Goal: Task Accomplishment & Management: Use online tool/utility

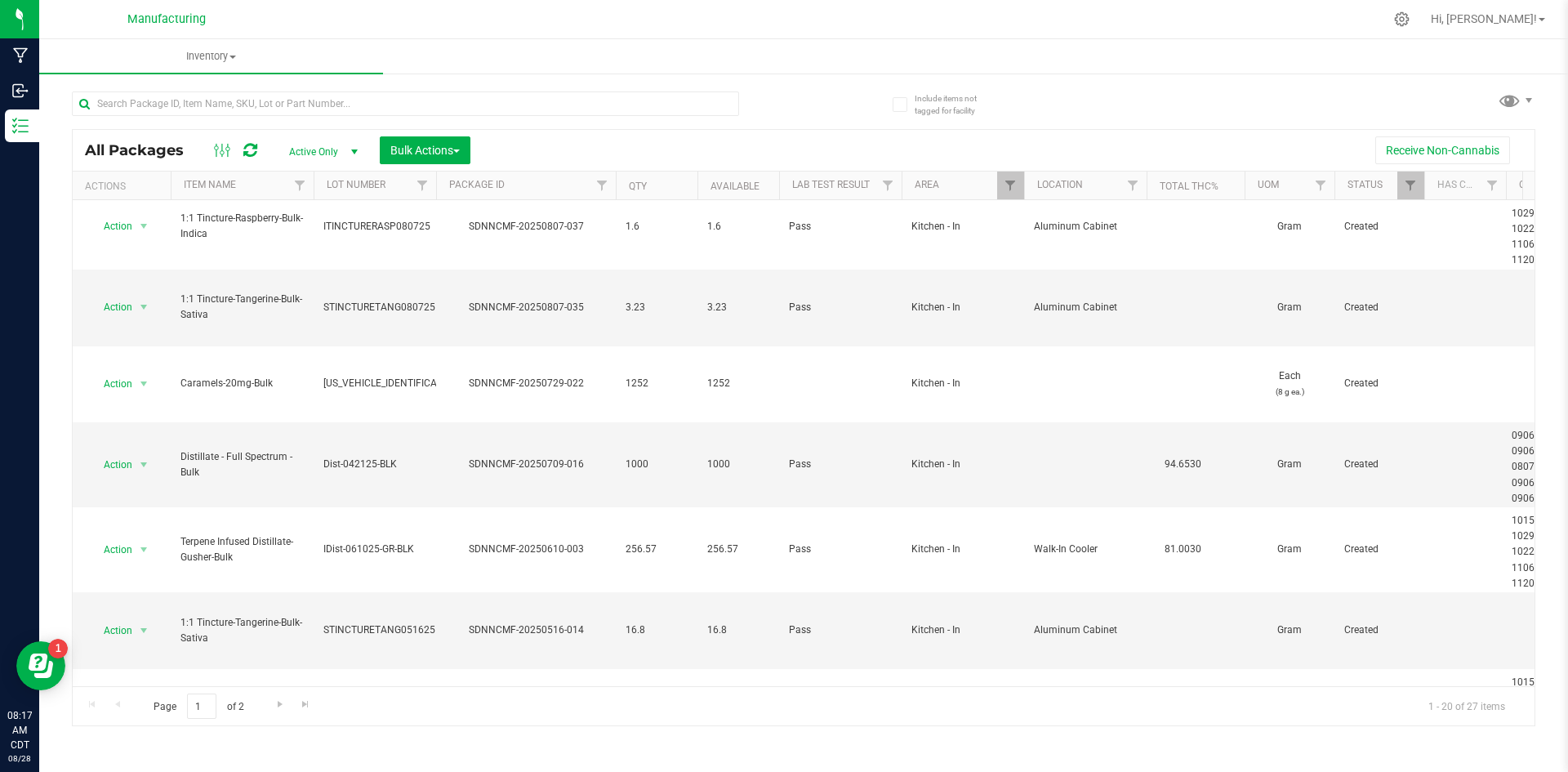
scroll to position [693, 0]
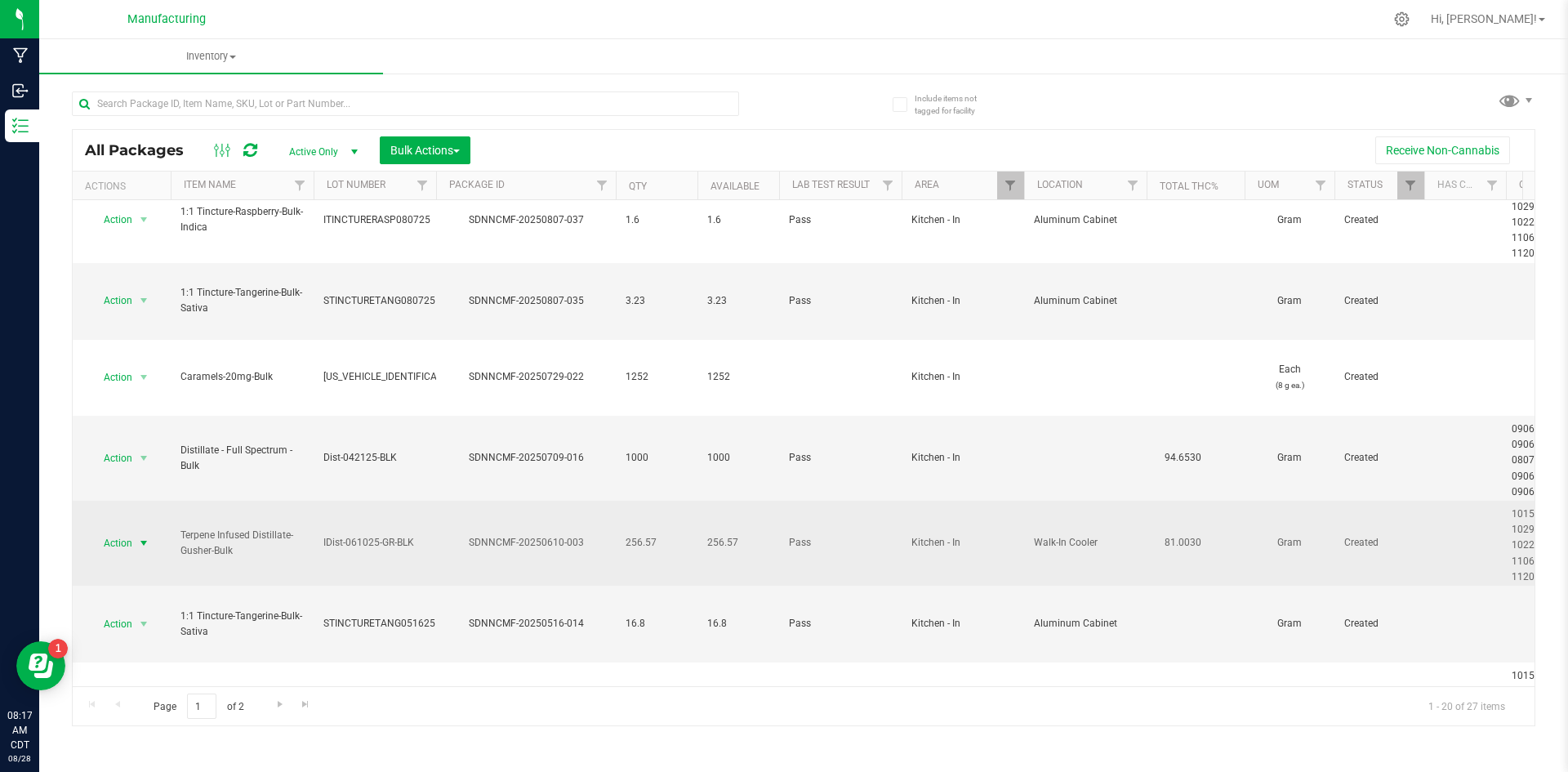
click at [143, 536] on span "select" at bounding box center [143, 542] width 13 height 13
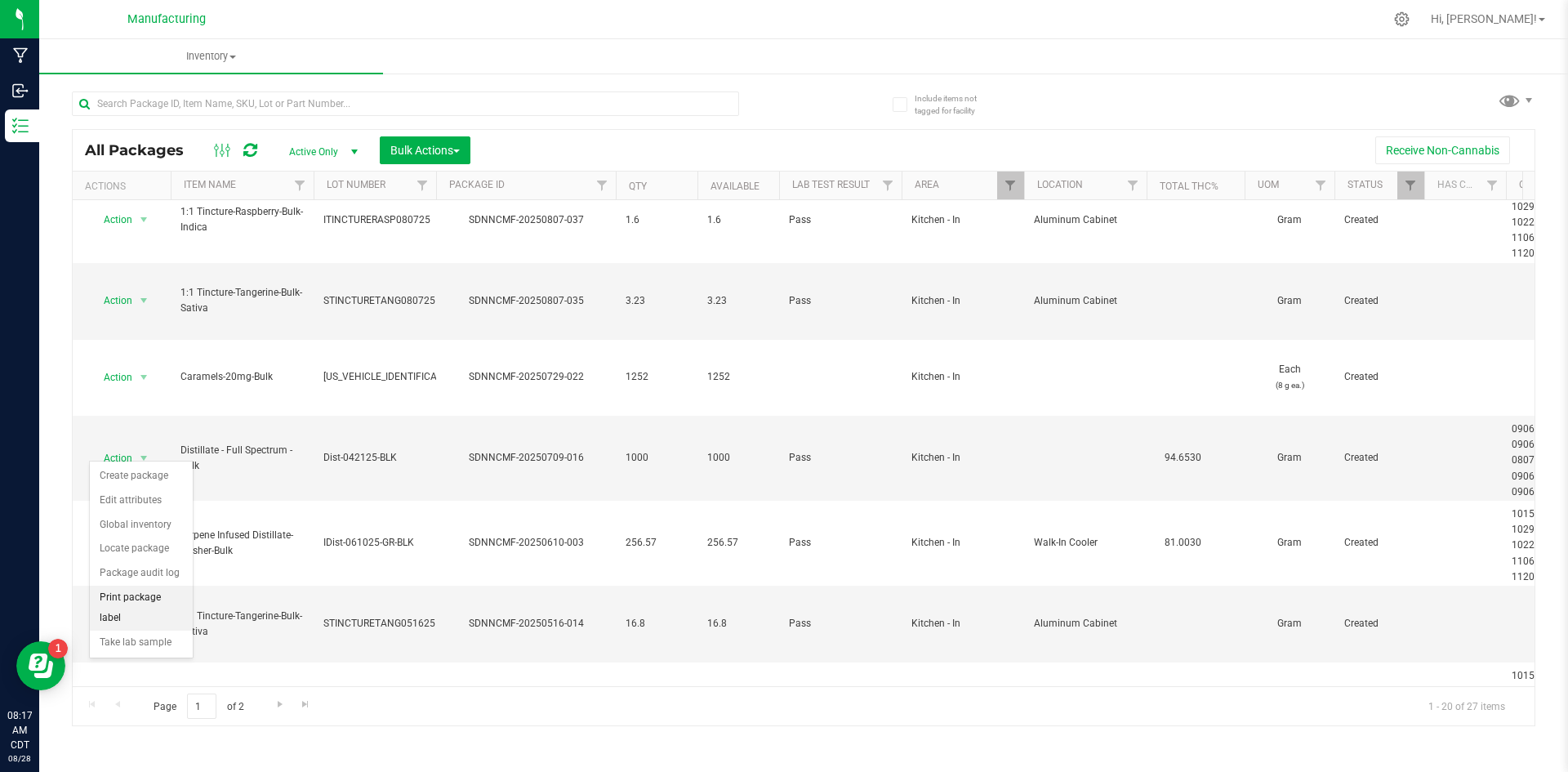
click at [146, 600] on li "Print package label" at bounding box center [141, 608] width 103 height 45
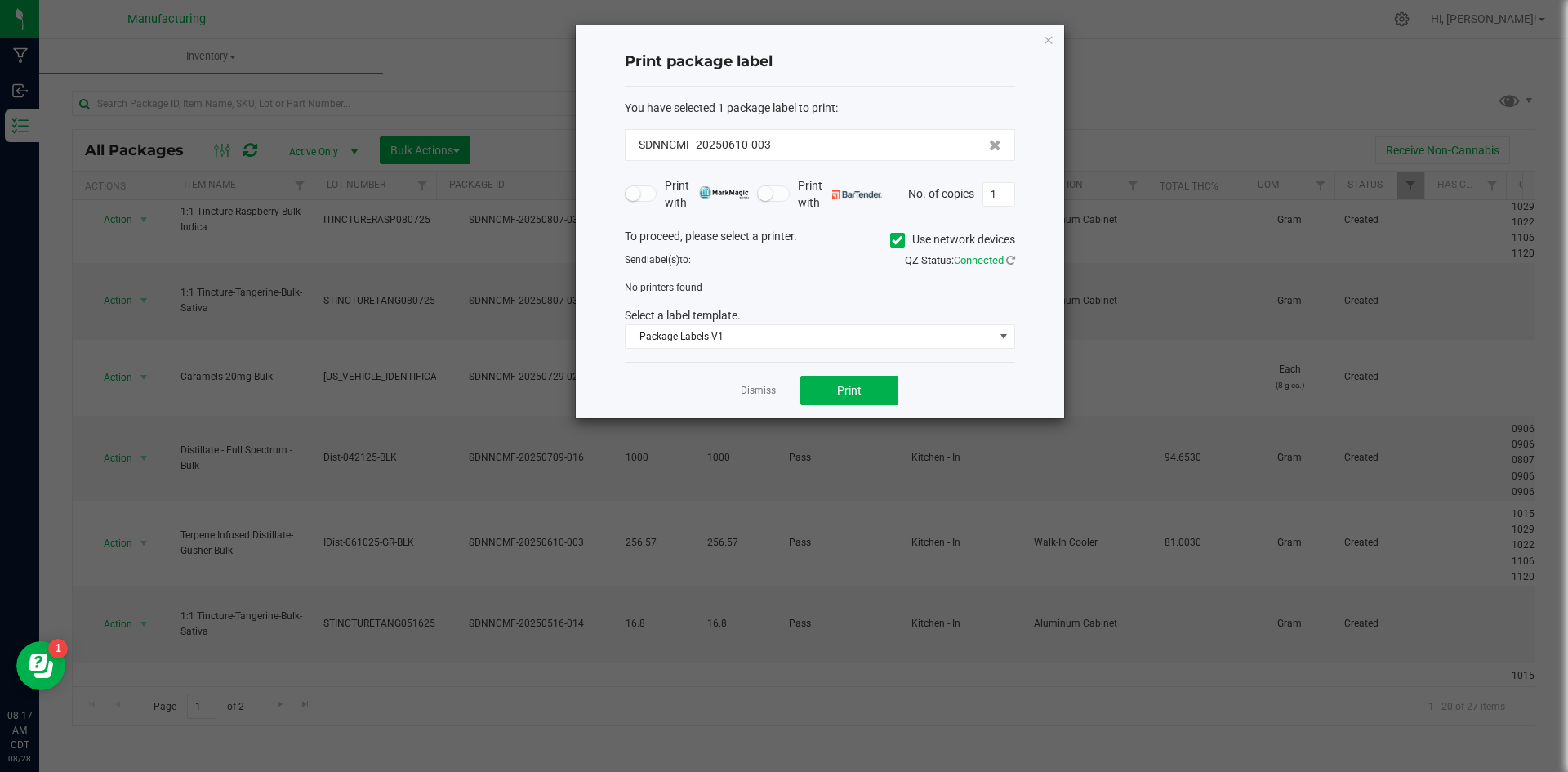
click at [894, 240] on icon at bounding box center [897, 240] width 11 height 0
click at [0, 0] on input "Use network devices" at bounding box center [0, 0] width 0 height 0
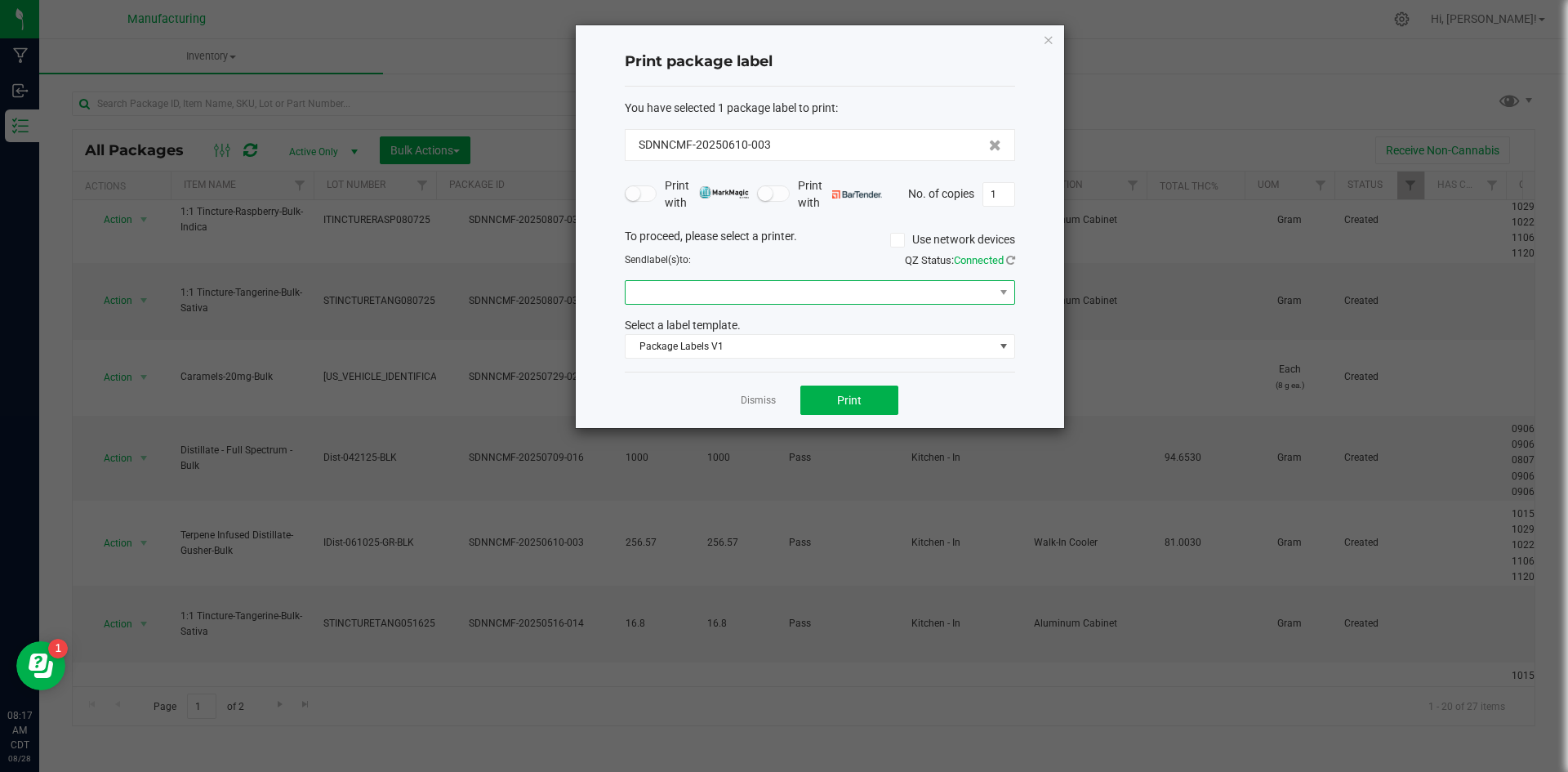
click at [905, 291] on span at bounding box center [810, 292] width 368 height 23
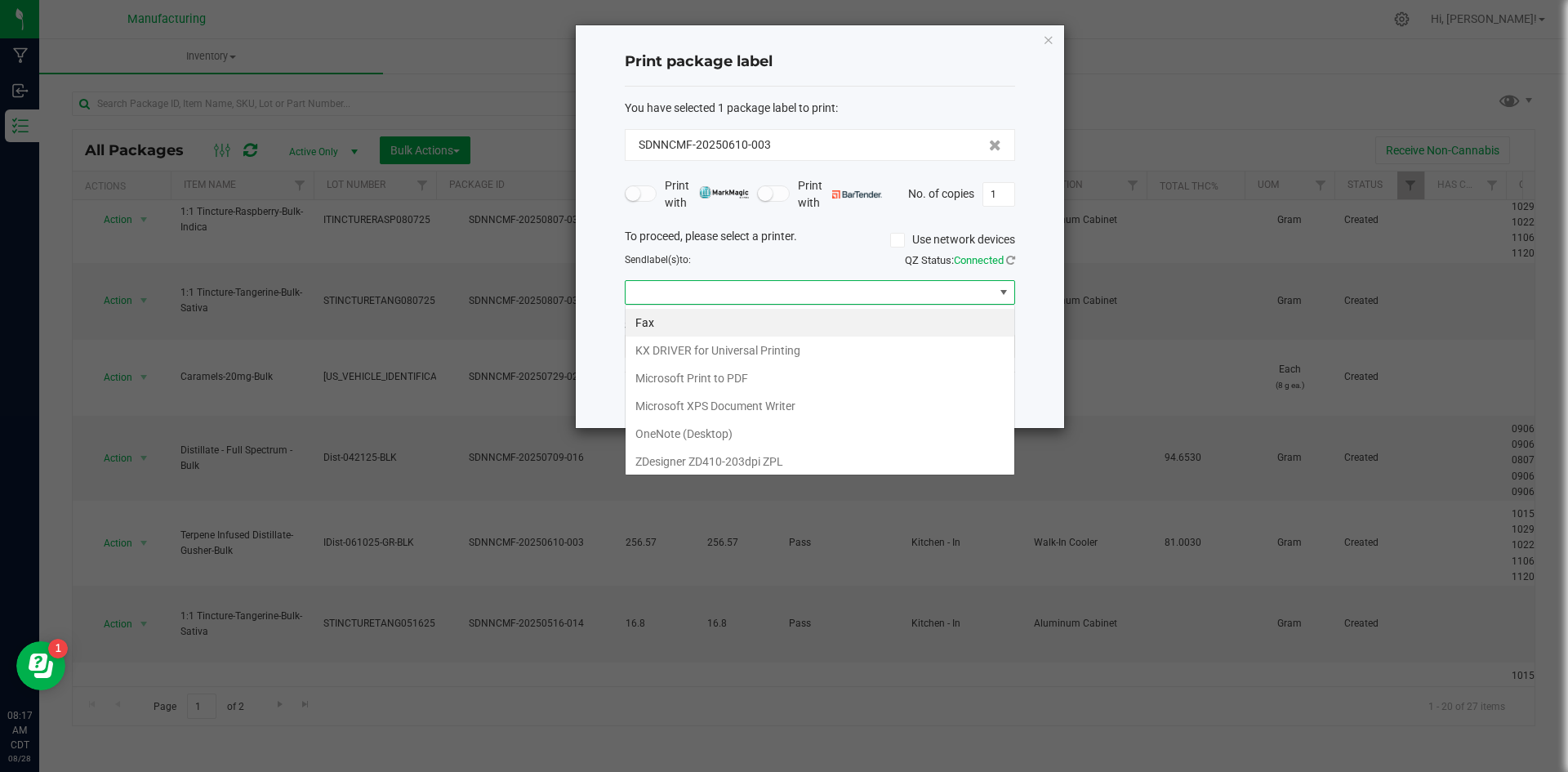
scroll to position [24, 390]
click at [768, 462] on ZPL "ZDesigner ZD410-203dpi ZPL" at bounding box center [820, 461] width 389 height 28
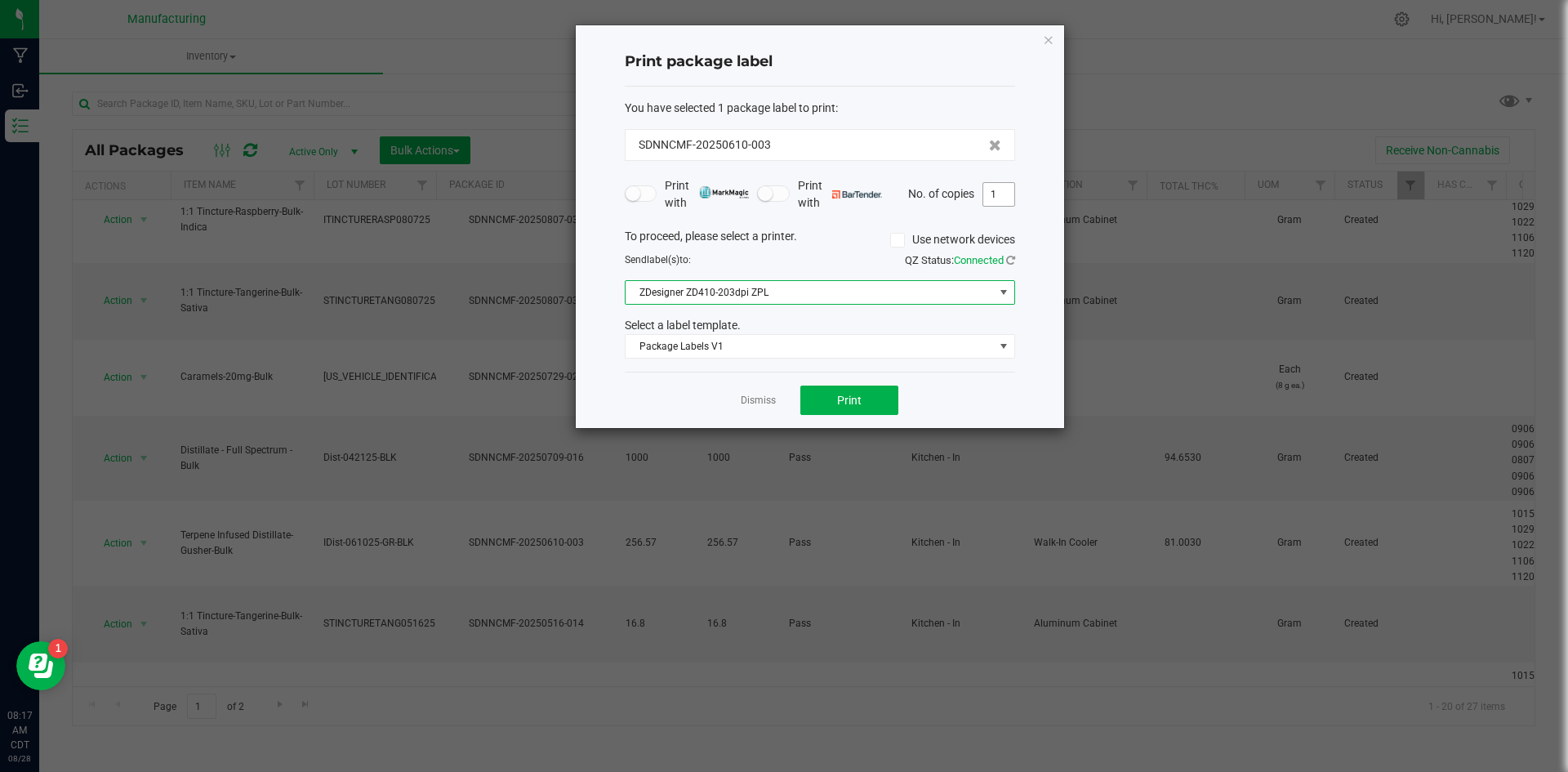
click at [1003, 197] on input "1" at bounding box center [999, 195] width 31 height 23
type input "2"
click at [865, 408] on button "Print" at bounding box center [849, 400] width 98 height 30
click at [749, 400] on link "Dismiss" at bounding box center [758, 400] width 35 height 13
